Goal: Information Seeking & Learning: Learn about a topic

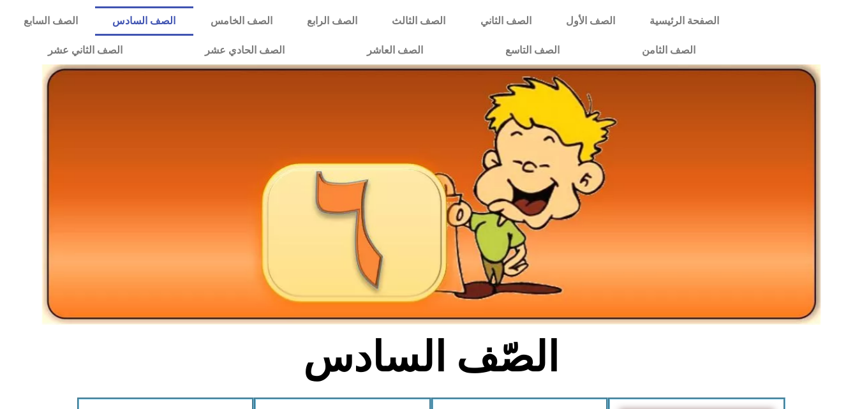
scroll to position [728, 0]
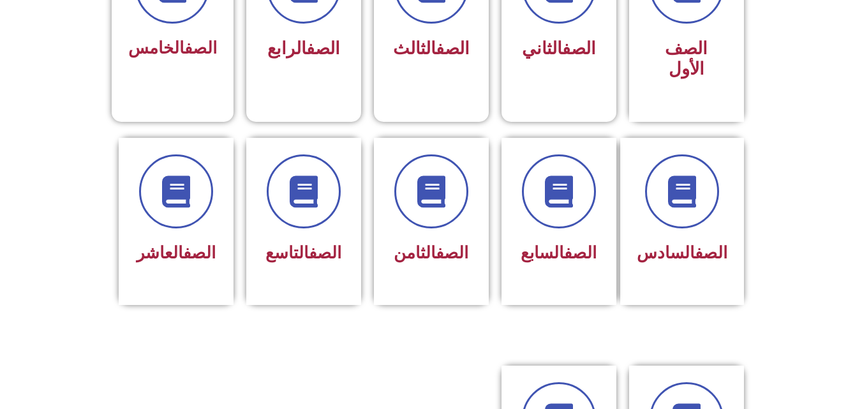
scroll to position [459, 0]
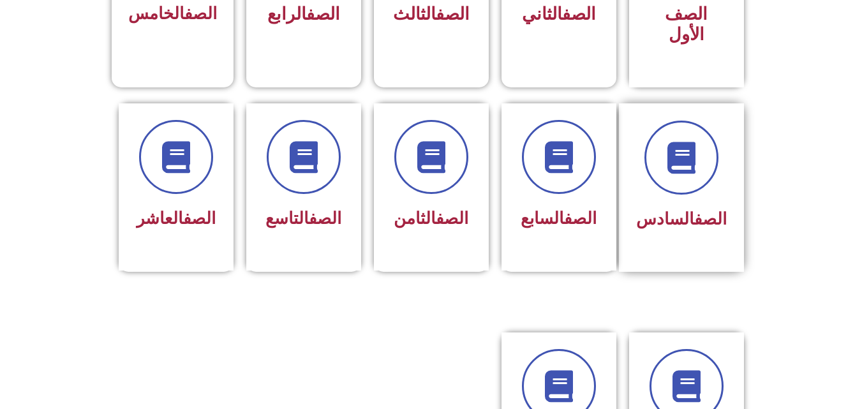
click at [658, 168] on div at bounding box center [681, 158] width 91 height 74
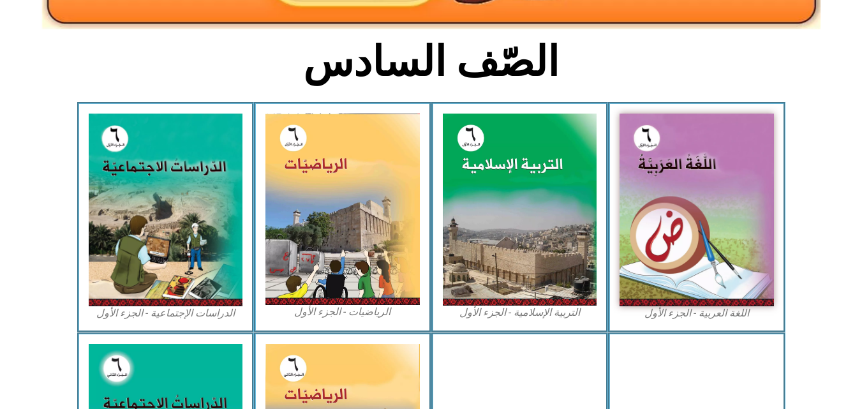
scroll to position [306, 0]
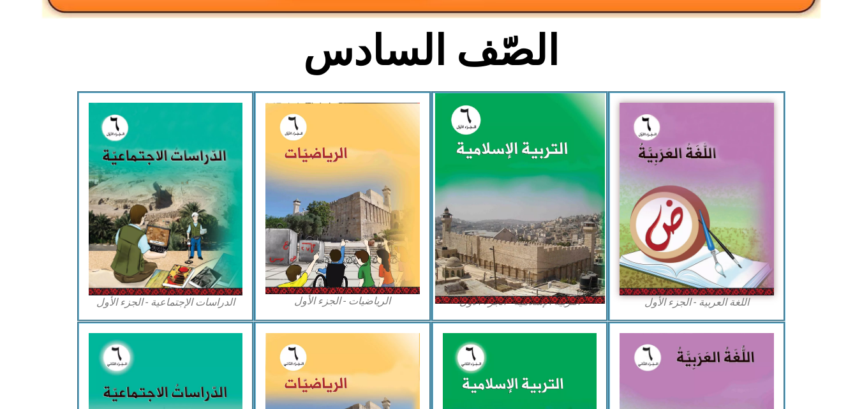
click at [485, 170] on img at bounding box center [519, 198] width 170 height 211
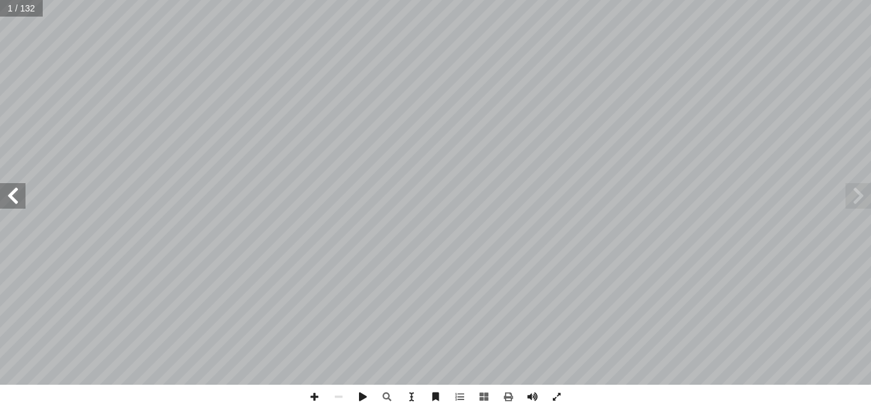
click at [21, 207] on span at bounding box center [13, 196] width 26 height 26
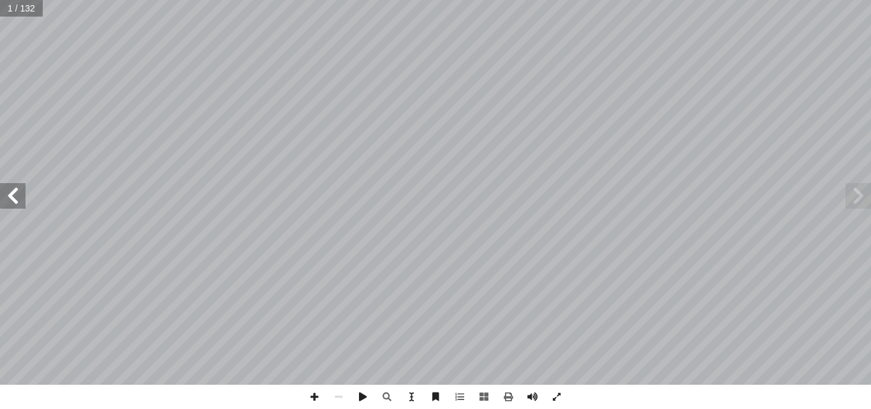
click at [21, 207] on span at bounding box center [13, 196] width 26 height 26
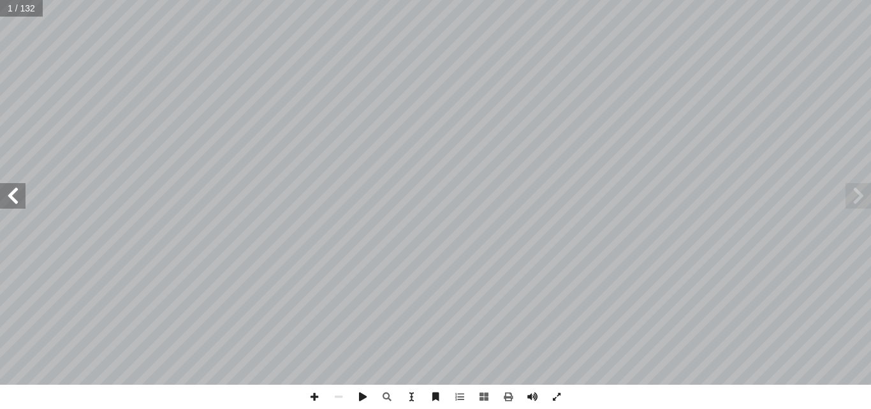
click at [21, 207] on span at bounding box center [13, 196] width 26 height 26
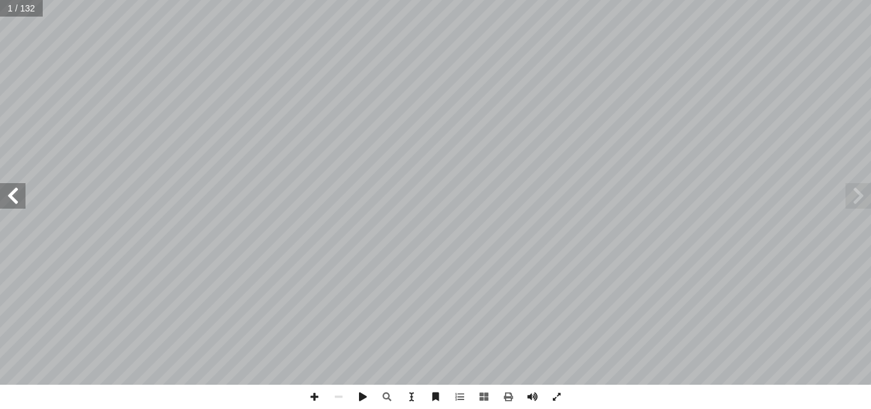
click at [21, 207] on span at bounding box center [13, 196] width 26 height 26
click at [863, 185] on span at bounding box center [859, 196] width 26 height 26
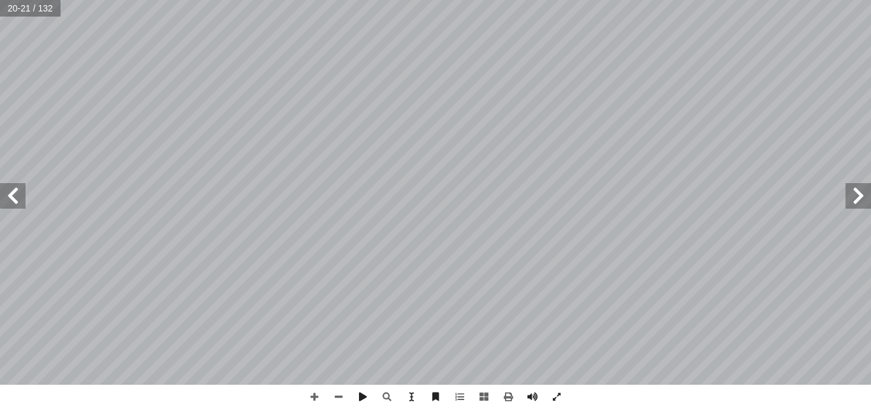
click at [13, 203] on span at bounding box center [13, 196] width 26 height 26
click at [15, 11] on input "text" at bounding box center [30, 8] width 61 height 17
type input "**"
click at [12, 191] on span at bounding box center [13, 196] width 26 height 26
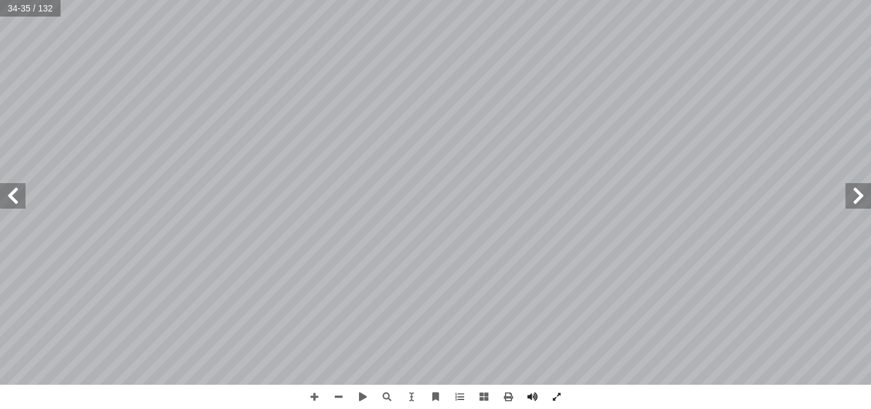
click at [12, 191] on span at bounding box center [13, 196] width 26 height 26
click at [20, 201] on span at bounding box center [13, 196] width 26 height 26
